Goal: Task Accomplishment & Management: Manage account settings

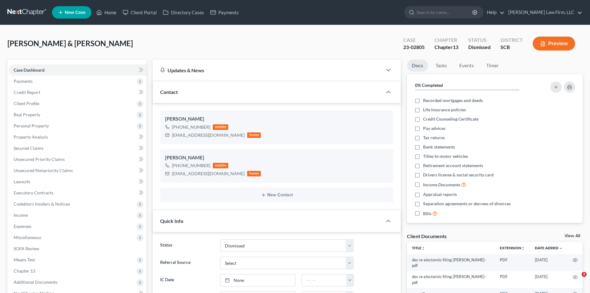
select select "1"
select select "0"
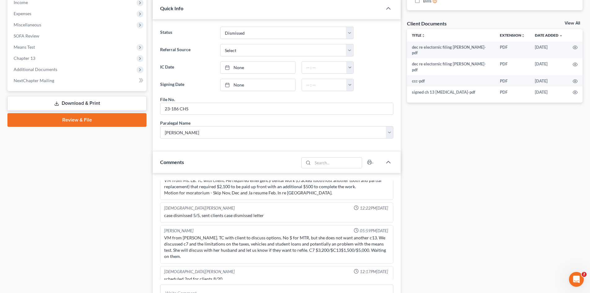
scroll to position [279, 0]
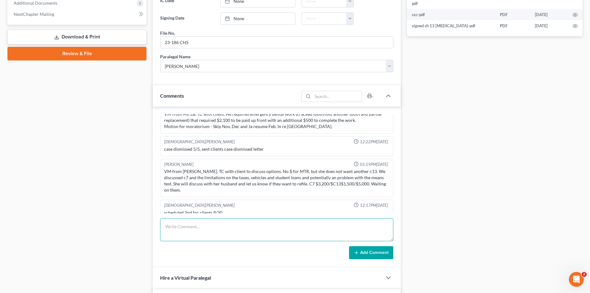
click at [254, 232] on textarea at bounding box center [276, 229] width 233 height 23
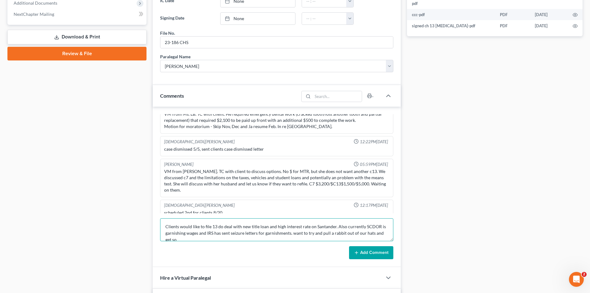
scroll to position [2, 0]
type textarea "Clients would like to file 13 do deal with new title loan and high interest rat…"
click at [374, 257] on button "Add Comment" at bounding box center [371, 252] width 44 height 13
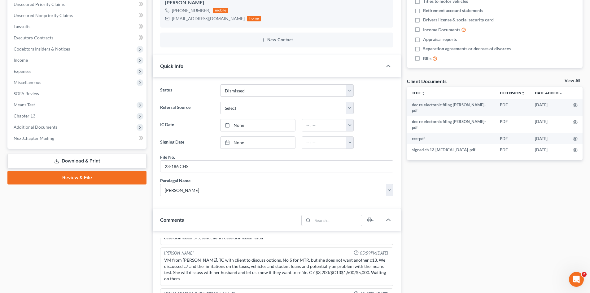
scroll to position [0, 0]
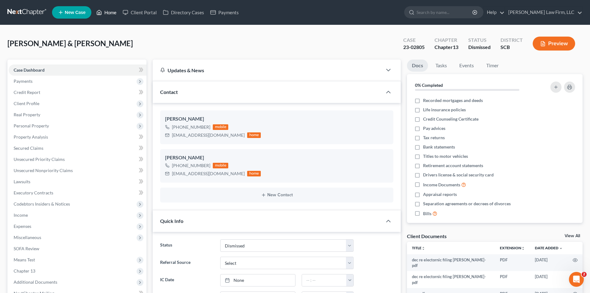
click at [105, 16] on link "Home" at bounding box center [106, 12] width 26 height 11
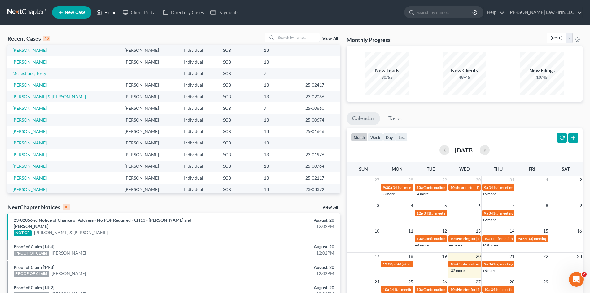
scroll to position [42, 0]
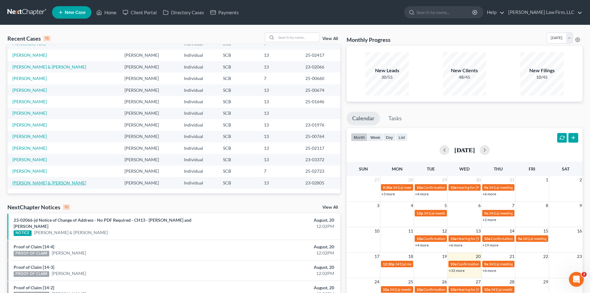
click at [64, 180] on link "[PERSON_NAME] & [PERSON_NAME]" at bounding box center [49, 182] width 74 height 5
select select "0"
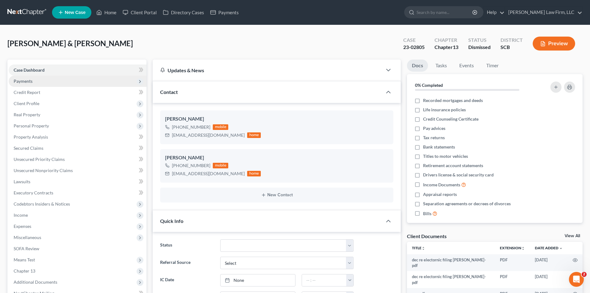
click at [23, 81] on span "Payments" at bounding box center [23, 80] width 19 height 5
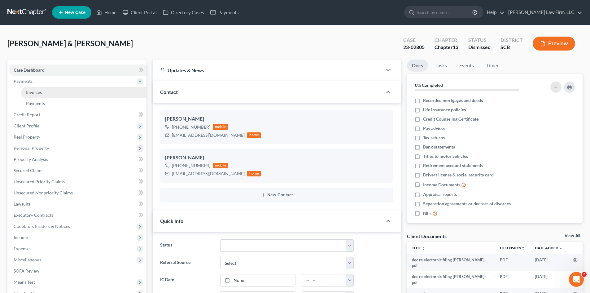
scroll to position [399, 0]
click at [29, 91] on span "Invoices" at bounding box center [34, 91] width 16 height 5
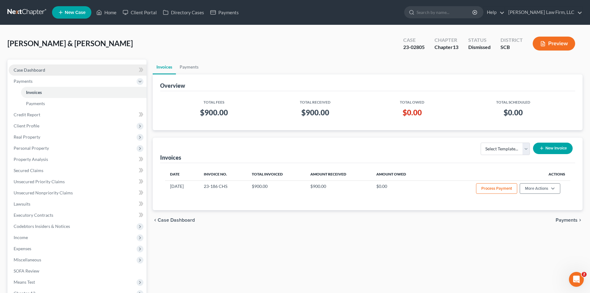
click at [38, 71] on span "Case Dashboard" at bounding box center [30, 69] width 32 height 5
select select "0"
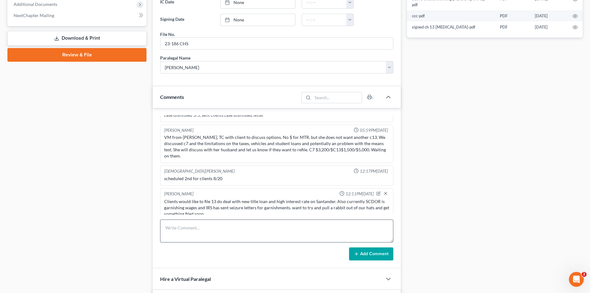
scroll to position [279, 0]
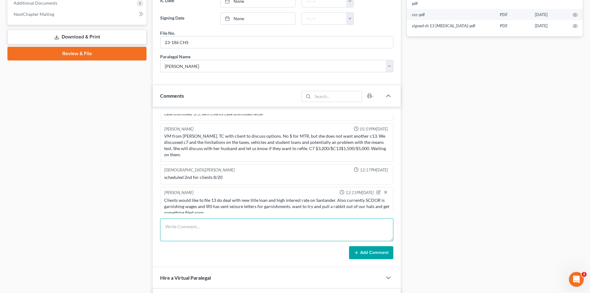
click at [245, 224] on textarea at bounding box center [276, 229] width 233 height 23
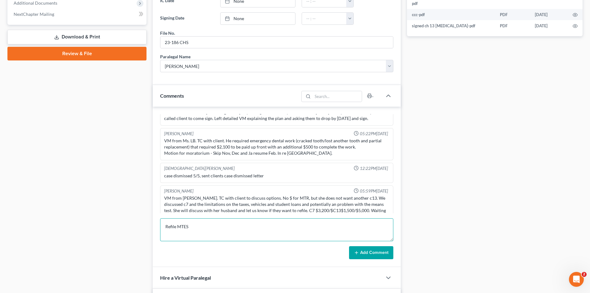
scroll to position [306, 0]
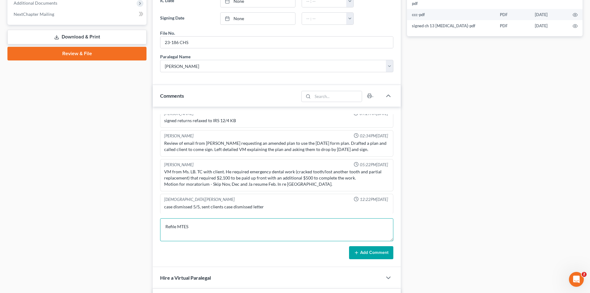
click at [236, 220] on textarea "Refile MTES" at bounding box center [276, 229] width 233 height 23
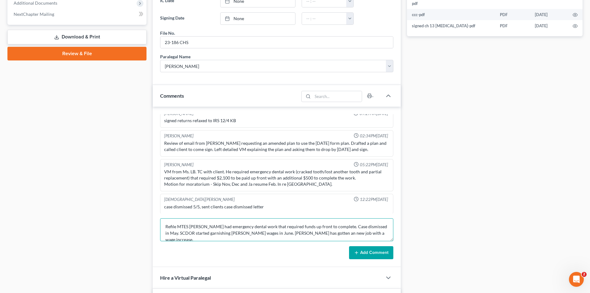
type textarea "Refile MTES [PERSON_NAME] had emergency dental work that required funds up fron…"
click at [367, 251] on button "Add Comment" at bounding box center [371, 252] width 44 height 13
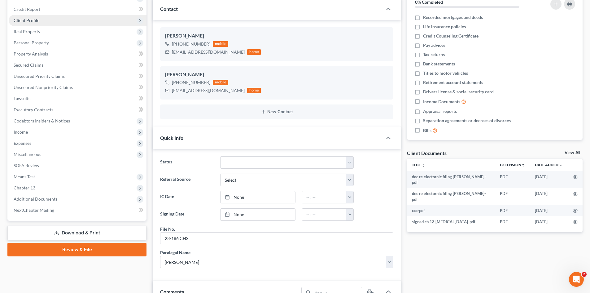
scroll to position [0, 0]
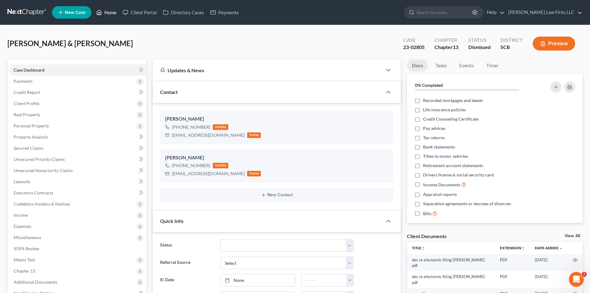
click at [108, 11] on link "Home" at bounding box center [106, 12] width 26 height 11
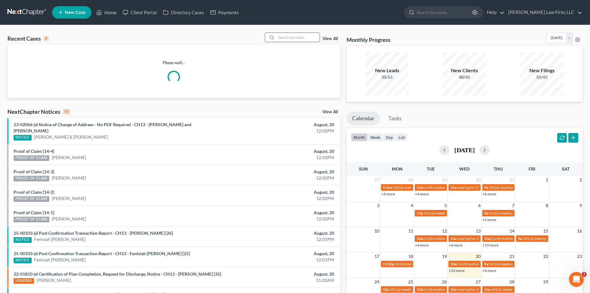
click at [305, 39] on input "search" at bounding box center [297, 37] width 43 height 9
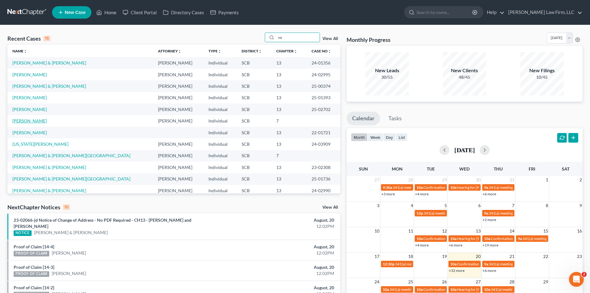
type input "va"
click at [36, 121] on link "[PERSON_NAME]" at bounding box center [29, 120] width 34 height 5
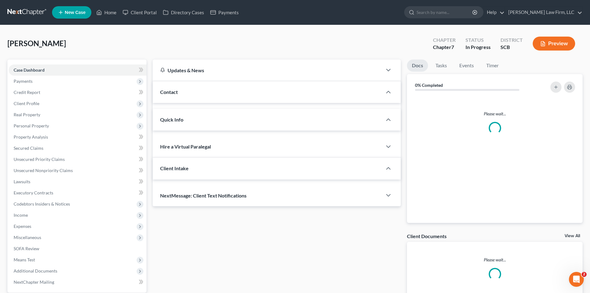
select select "0"
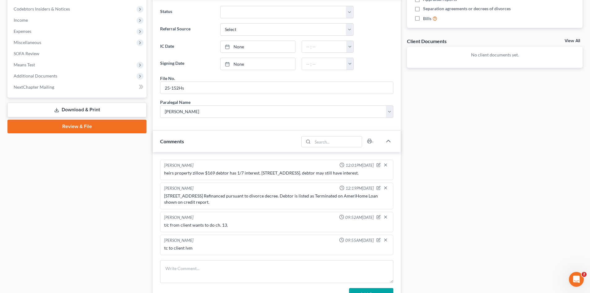
scroll to position [279, 0]
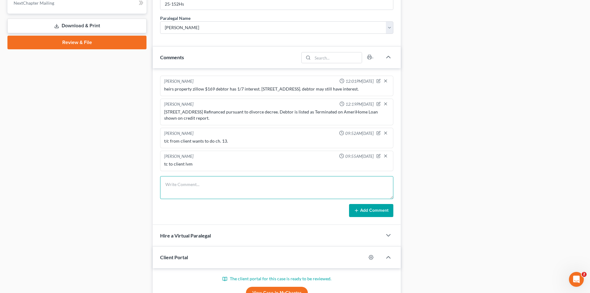
click at [261, 187] on textarea at bounding box center [276, 187] width 233 height 23
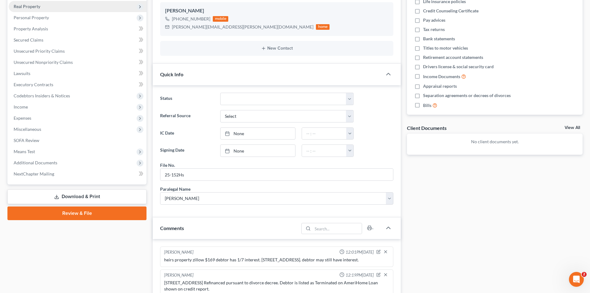
scroll to position [31, 0]
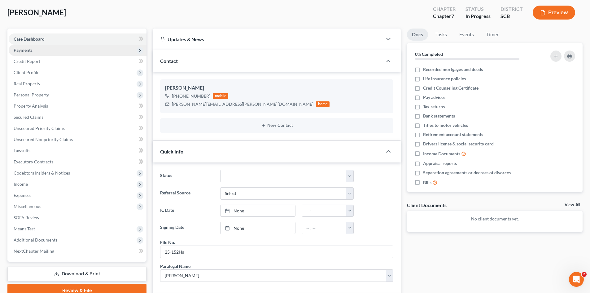
click at [31, 52] on span "Payments" at bounding box center [23, 49] width 19 height 5
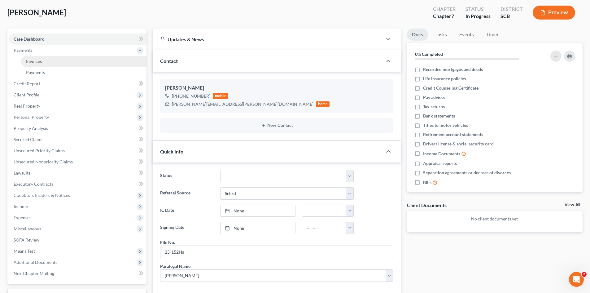
click at [33, 59] on span "Invoices" at bounding box center [34, 61] width 16 height 5
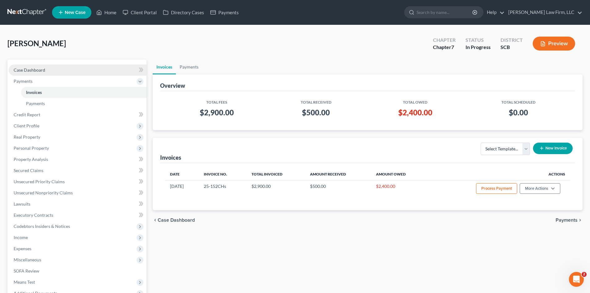
click at [31, 67] on span "Case Dashboard" at bounding box center [30, 69] width 32 height 5
select select "0"
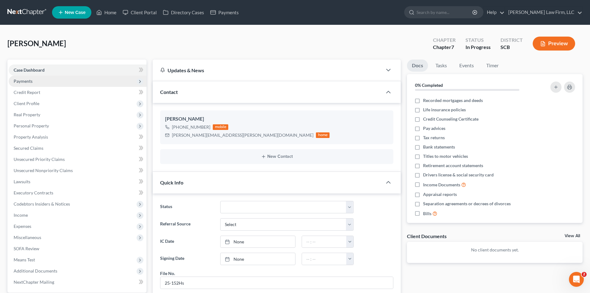
scroll to position [2, 0]
click at [120, 14] on link "Client Portal" at bounding box center [140, 12] width 40 height 11
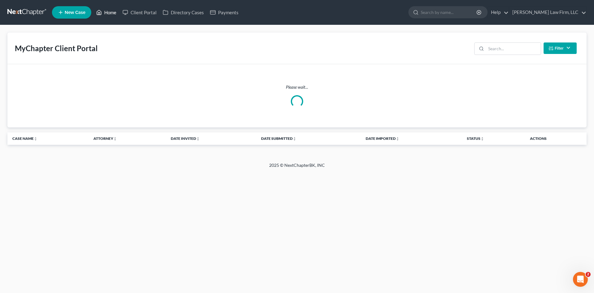
click at [115, 15] on link "Home" at bounding box center [106, 12] width 26 height 11
